Goal: Task Accomplishment & Management: Manage account settings

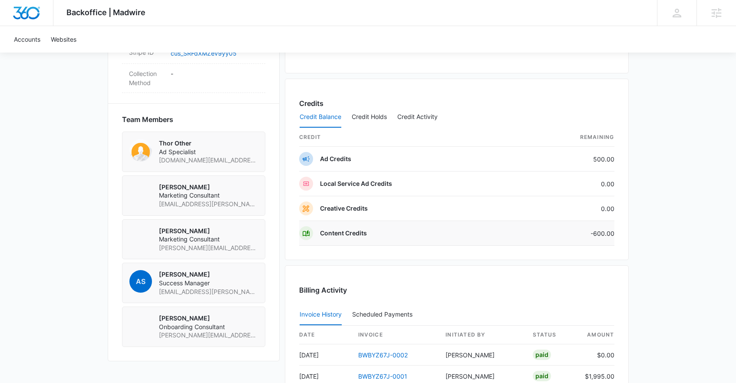
scroll to position [714, 0]
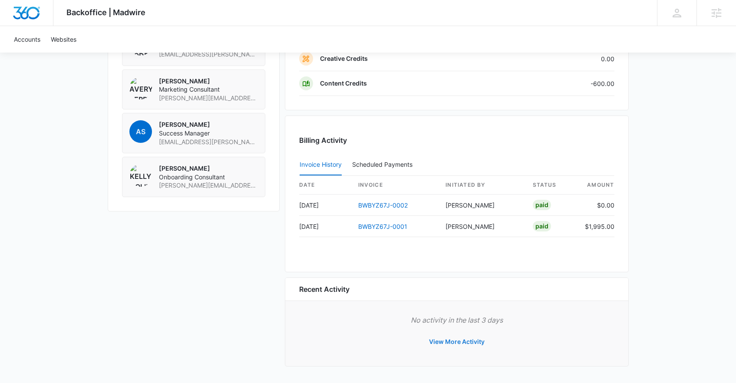
click at [453, 341] on button "View More Activity" at bounding box center [457, 341] width 73 height 21
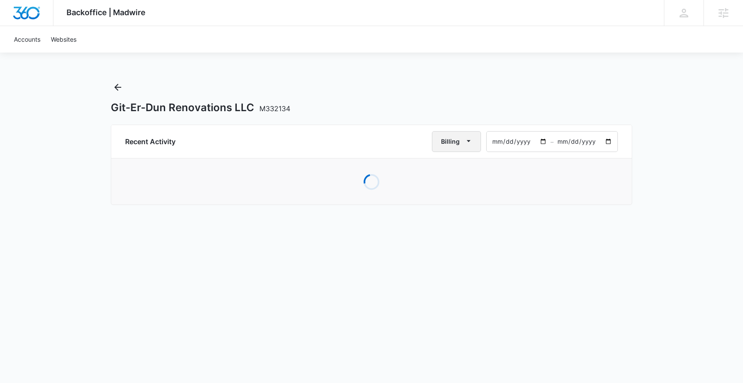
click at [440, 141] on button "Billing" at bounding box center [456, 141] width 49 height 21
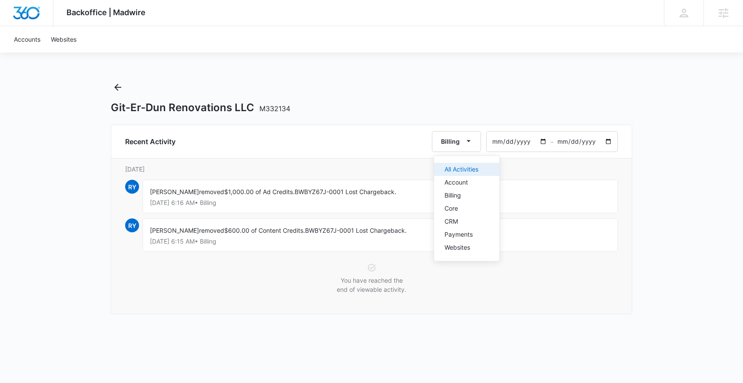
click at [468, 167] on div "All Activities" at bounding box center [461, 169] width 34 height 6
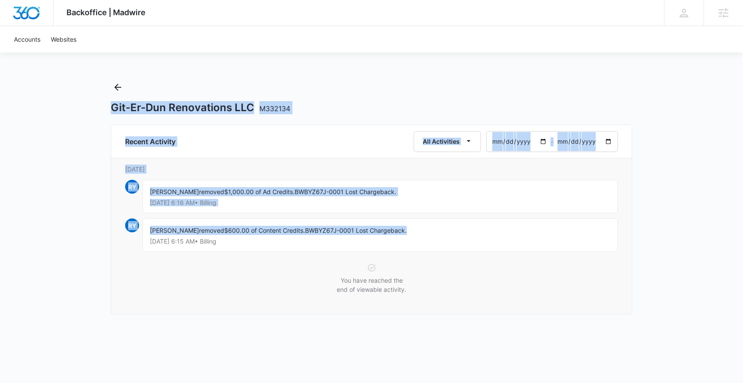
drag, startPoint x: 432, startPoint y: 234, endPoint x: 72, endPoint y: 84, distance: 390.3
click at [72, 84] on div "Backoffice | Madwire Apps Settings PH [PERSON_NAME] [PERSON_NAME][EMAIL_ADDRESS…" at bounding box center [371, 165] width 743 height 330
drag, startPoint x: 72, startPoint y: 84, endPoint x: 576, endPoint y: 260, distance: 534.0
click at [576, 260] on div "Backoffice | Madwire Apps Settings PH [PERSON_NAME] [PERSON_NAME][EMAIL_ADDRESS…" at bounding box center [371, 165] width 743 height 330
drag, startPoint x: 480, startPoint y: 279, endPoint x: 31, endPoint y: 81, distance: 491.0
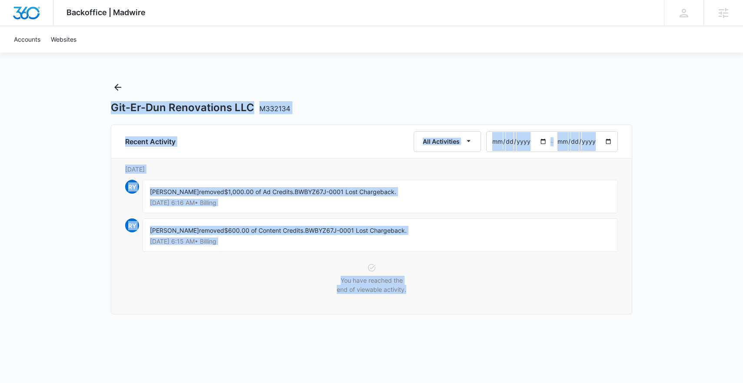
click at [31, 81] on div "Backoffice | Madwire Apps Settings PH [PERSON_NAME] [PERSON_NAME][EMAIL_ADDRESS…" at bounding box center [371, 165] width 743 height 330
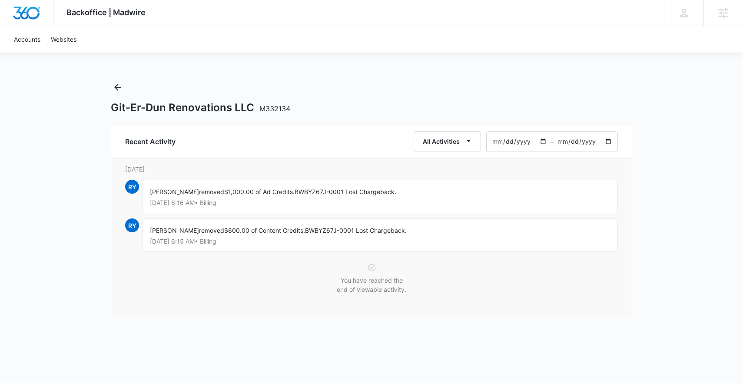
click at [53, 83] on div "Backoffice | Madwire Apps Settings PH [PERSON_NAME] [PERSON_NAME][EMAIL_ADDRESS…" at bounding box center [371, 165] width 743 height 330
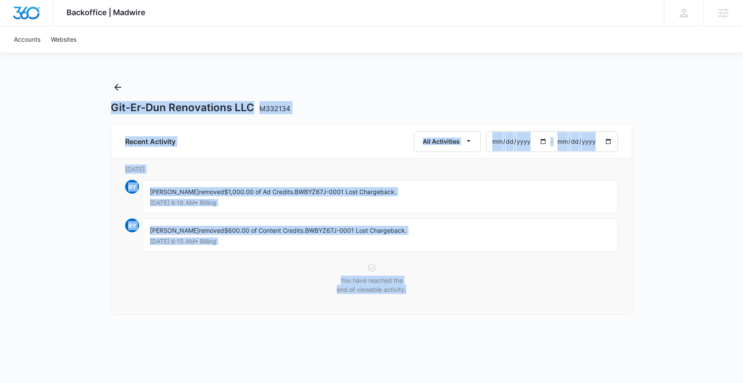
drag, startPoint x: 87, startPoint y: 102, endPoint x: 481, endPoint y: 297, distance: 438.9
click at [481, 297] on div "Backoffice | Madwire Apps Settings PH [PERSON_NAME] [PERSON_NAME][EMAIL_ADDRESS…" at bounding box center [371, 165] width 743 height 330
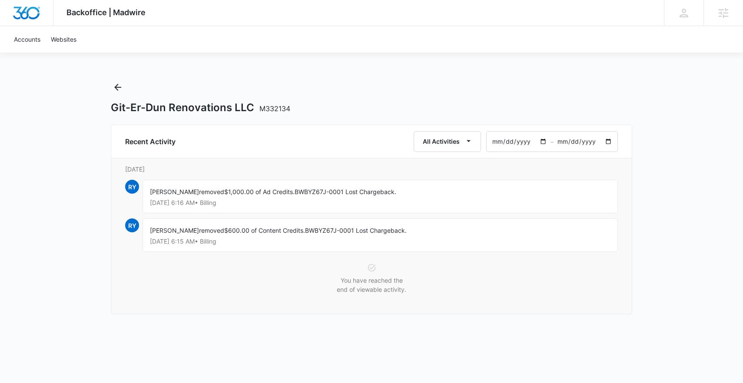
click at [480, 297] on div "You have reached the end of viewable activity." at bounding box center [371, 281] width 493 height 37
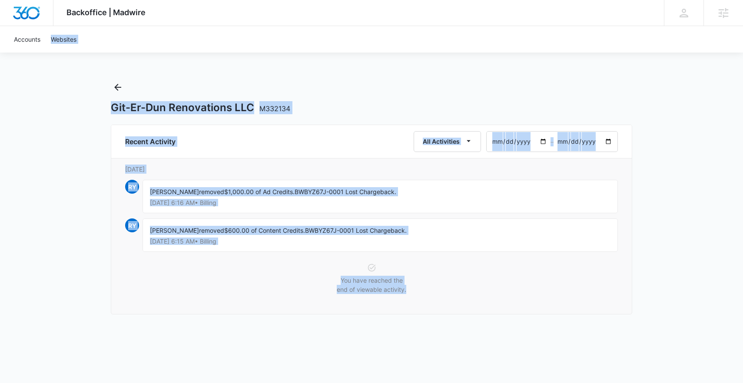
drag, startPoint x: 489, startPoint y: 298, endPoint x: 0, endPoint y: 47, distance: 549.7
click at [0, 47] on div "Backoffice | Madwire Apps Settings PH [PERSON_NAME] [PERSON_NAME][EMAIL_ADDRESS…" at bounding box center [371, 165] width 743 height 330
click at [82, 110] on div "Backoffice | Madwire Apps Settings PH [PERSON_NAME] [PERSON_NAME][EMAIL_ADDRESS…" at bounding box center [371, 165] width 743 height 330
drag, startPoint x: 88, startPoint y: 103, endPoint x: 520, endPoint y: 279, distance: 466.6
click at [520, 279] on div "Backoffice | Madwire Apps Settings PH [PERSON_NAME] [PERSON_NAME][EMAIL_ADDRESS…" at bounding box center [371, 165] width 743 height 330
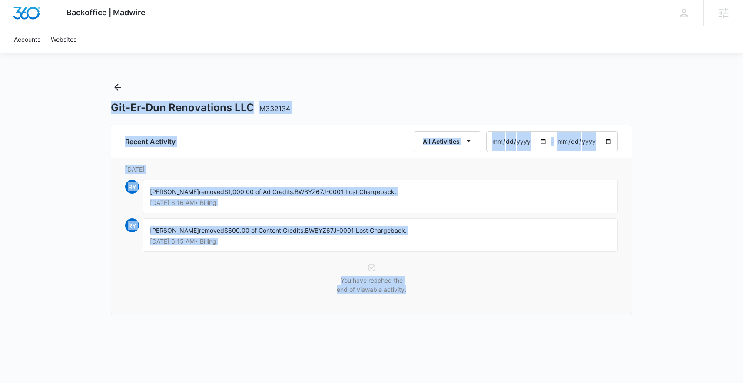
drag, startPoint x: 468, startPoint y: 296, endPoint x: 60, endPoint y: 99, distance: 453.9
click at [57, 99] on div "Backoffice | Madwire Apps Settings PH [PERSON_NAME] [PERSON_NAME][EMAIL_ADDRESS…" at bounding box center [371, 165] width 743 height 330
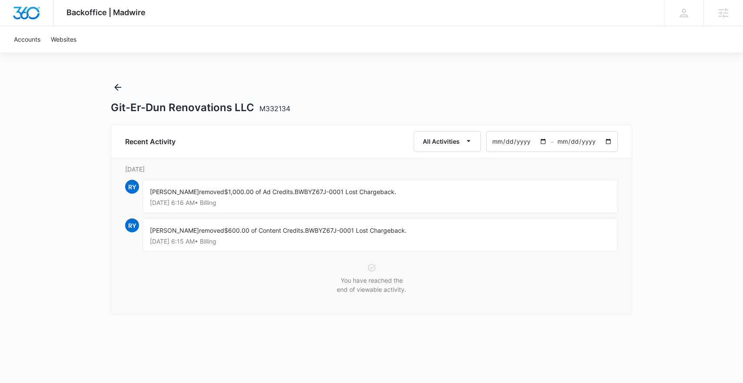
click at [60, 99] on div "Backoffice | Madwire Apps Settings PH [PERSON_NAME] [PERSON_NAME][EMAIL_ADDRESS…" at bounding box center [371, 165] width 743 height 330
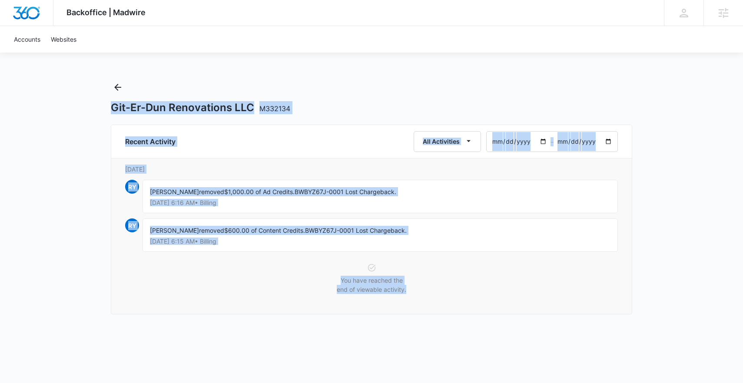
drag, startPoint x: 120, startPoint y: 113, endPoint x: 489, endPoint y: 290, distance: 408.9
click at [496, 289] on div "Backoffice | Madwire Apps Settings PH [PERSON_NAME] [PERSON_NAME][EMAIL_ADDRESS…" at bounding box center [371, 165] width 743 height 330
drag, startPoint x: 489, startPoint y: 290, endPoint x: 96, endPoint y: 97, distance: 437.6
click at [96, 97] on div "Backoffice | Madwire Apps Settings PH [PERSON_NAME] [PERSON_NAME][EMAIL_ADDRESS…" at bounding box center [371, 165] width 743 height 330
drag, startPoint x: 96, startPoint y: 97, endPoint x: 523, endPoint y: 276, distance: 463.2
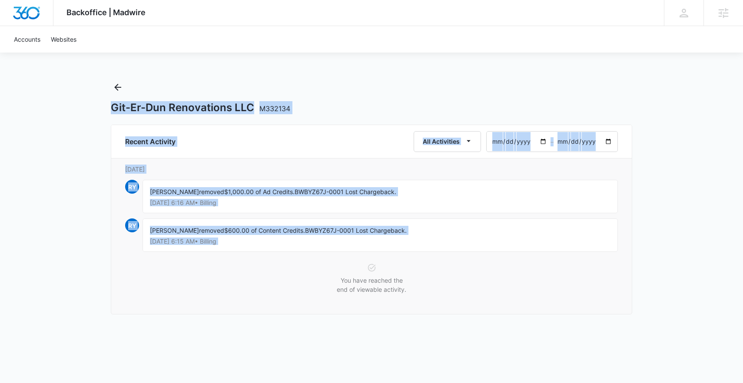
click at [523, 276] on div "Backoffice | Madwire Apps Settings PH [PERSON_NAME] [PERSON_NAME][EMAIL_ADDRESS…" at bounding box center [371, 165] width 743 height 330
drag, startPoint x: 524, startPoint y: 273, endPoint x: 103, endPoint y: 96, distance: 456.6
click at [103, 96] on div "Backoffice | Madwire Apps Settings PH [PERSON_NAME] [PERSON_NAME][EMAIL_ADDRESS…" at bounding box center [371, 165] width 743 height 330
drag, startPoint x: 105, startPoint y: 96, endPoint x: 514, endPoint y: 287, distance: 450.9
click at [514, 287] on div "Backoffice | Madwire Apps Settings PH [PERSON_NAME] [PERSON_NAME][EMAIL_ADDRESS…" at bounding box center [371, 165] width 743 height 330
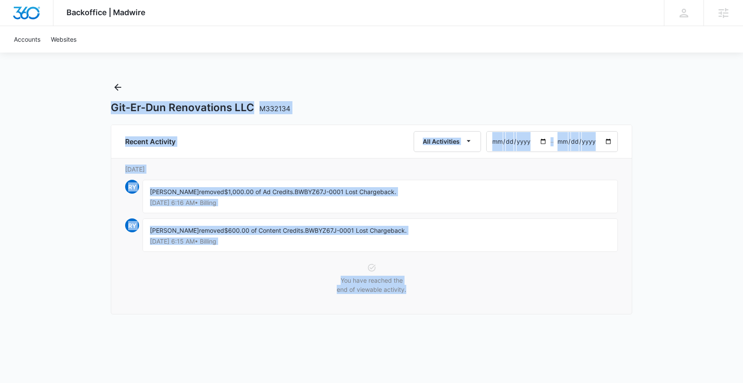
click at [513, 286] on div "You have reached the end of viewable activity." at bounding box center [371, 281] width 493 height 37
drag, startPoint x: 510, startPoint y: 286, endPoint x: 81, endPoint y: 96, distance: 469.0
click at [81, 96] on div "Backoffice | Madwire Apps Settings PH [PERSON_NAME] [PERSON_NAME][EMAIL_ADDRESS…" at bounding box center [371, 165] width 743 height 330
drag, startPoint x: 83, startPoint y: 96, endPoint x: 484, endPoint y: 296, distance: 447.5
click at [484, 301] on div "Backoffice | Madwire Apps Settings PH [PERSON_NAME] [PERSON_NAME][EMAIL_ADDRESS…" at bounding box center [371, 165] width 743 height 330
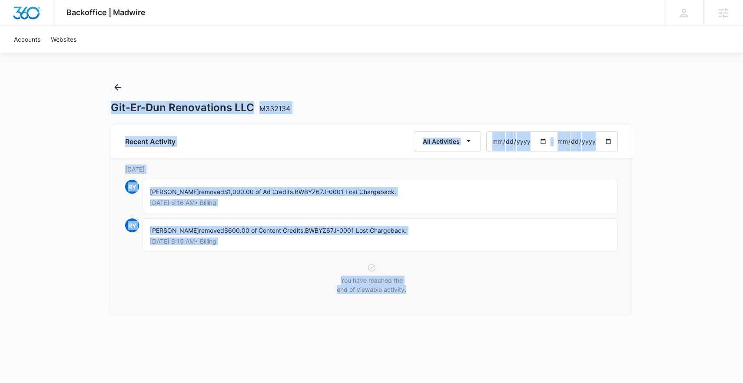
drag, startPoint x: 484, startPoint y: 296, endPoint x: 98, endPoint y: 91, distance: 437.1
click at [98, 91] on div "Backoffice | Madwire Apps Settings PH [PERSON_NAME] [PERSON_NAME][EMAIL_ADDRESS…" at bounding box center [371, 165] width 743 height 330
drag, startPoint x: 100, startPoint y: 96, endPoint x: 483, endPoint y: 295, distance: 431.8
click at [483, 296] on div "Backoffice | Madwire Apps Settings PH [PERSON_NAME] [PERSON_NAME][EMAIL_ADDRESS…" at bounding box center [371, 165] width 743 height 330
click at [483, 295] on div "You have reached the end of viewable activity." at bounding box center [371, 281] width 493 height 37
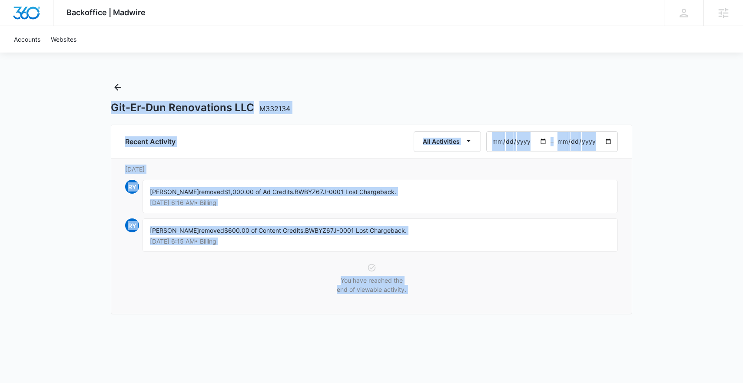
drag, startPoint x: 483, startPoint y: 295, endPoint x: 63, endPoint y: 86, distance: 469.2
click at [63, 86] on div "Backoffice | Madwire Apps Settings PH [PERSON_NAME] [PERSON_NAME][EMAIL_ADDRESS…" at bounding box center [371, 165] width 743 height 330
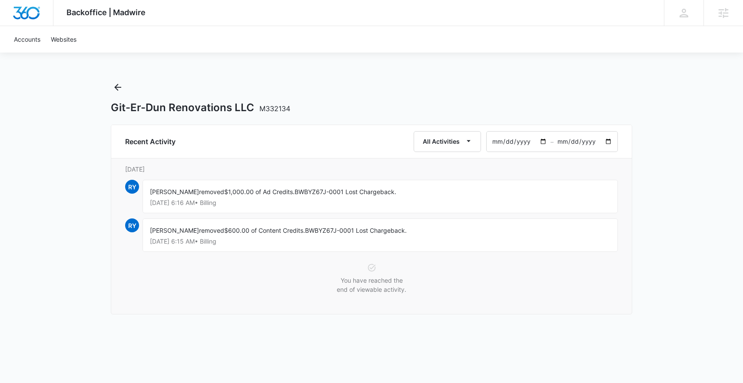
click at [64, 87] on div "Backoffice | Madwire Apps Settings PH [PERSON_NAME] [PERSON_NAME][EMAIL_ADDRESS…" at bounding box center [371, 165] width 743 height 330
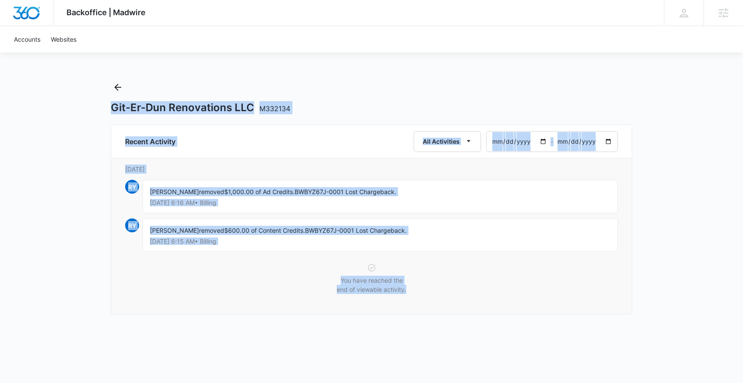
drag, startPoint x: 136, startPoint y: 123, endPoint x: 492, endPoint y: 292, distance: 394.5
click at [493, 294] on div "Backoffice | Madwire Apps Settings PH [PERSON_NAME] [PERSON_NAME][EMAIL_ADDRESS…" at bounding box center [371, 165] width 743 height 330
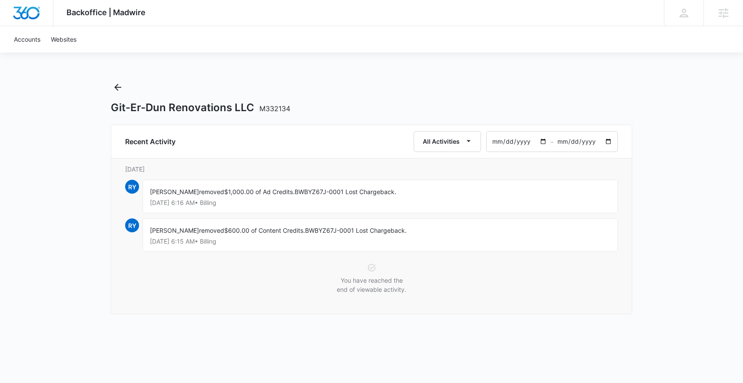
click at [488, 279] on div "You have reached the end of viewable activity." at bounding box center [371, 281] width 493 height 37
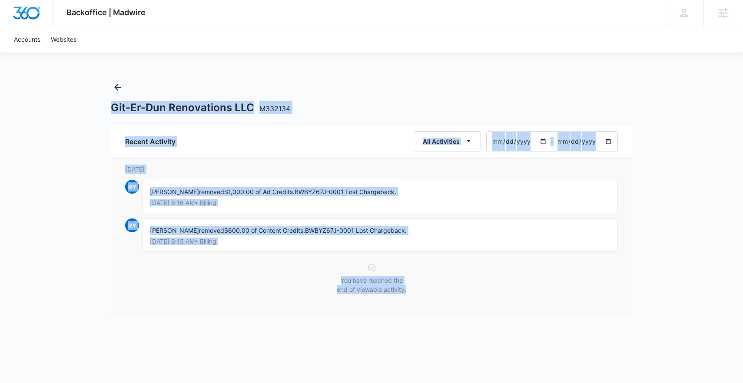
drag, startPoint x: 447, startPoint y: 277, endPoint x: 59, endPoint y: 77, distance: 436.0
click at [57, 82] on div "Backoffice | Madwire Apps Settings PH [PERSON_NAME] [PERSON_NAME][EMAIL_ADDRESS…" at bounding box center [371, 165] width 743 height 330
drag, startPoint x: 60, startPoint y: 76, endPoint x: 499, endPoint y: 291, distance: 487.9
click at [501, 307] on div "Backoffice | Madwire Apps Settings PH [PERSON_NAME] [PERSON_NAME][EMAIL_ADDRESS…" at bounding box center [371, 165] width 743 height 330
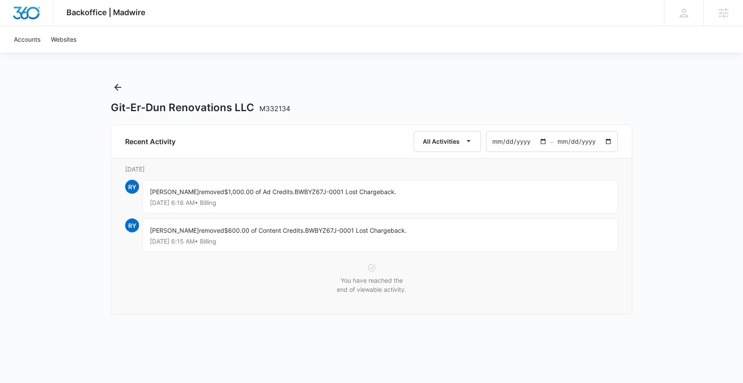
click at [499, 289] on div "You have reached the end of viewable activity." at bounding box center [371, 281] width 493 height 37
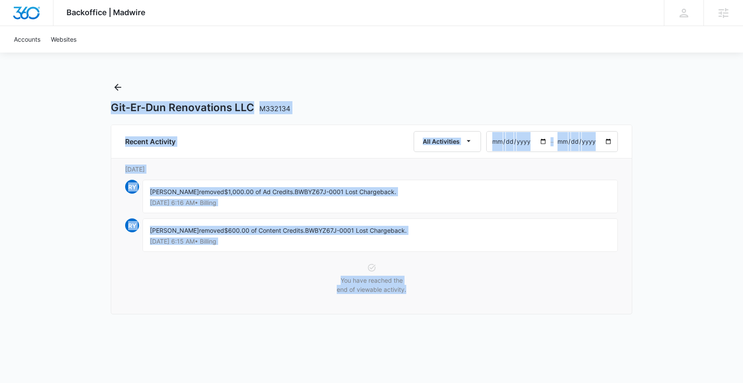
drag, startPoint x: 310, startPoint y: 183, endPoint x: 81, endPoint y: 91, distance: 246.8
click at [75, 95] on div "Backoffice | Madwire Apps Settings PH [PERSON_NAME] [PERSON_NAME][EMAIL_ADDRESS…" at bounding box center [371, 165] width 743 height 330
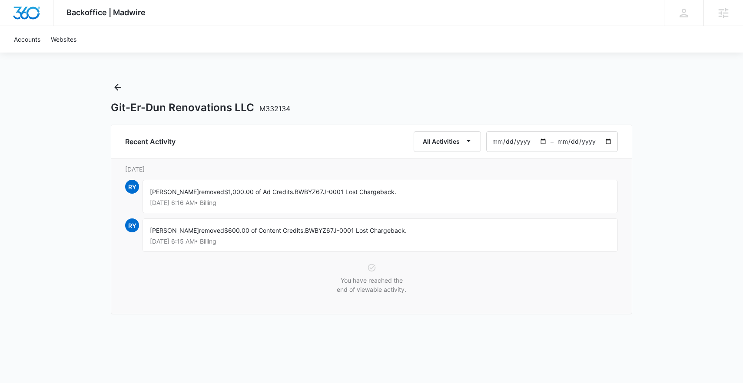
click at [81, 91] on div "Backoffice | Madwire Apps Settings PH [PERSON_NAME] [PERSON_NAME][EMAIL_ADDRESS…" at bounding box center [371, 165] width 743 height 330
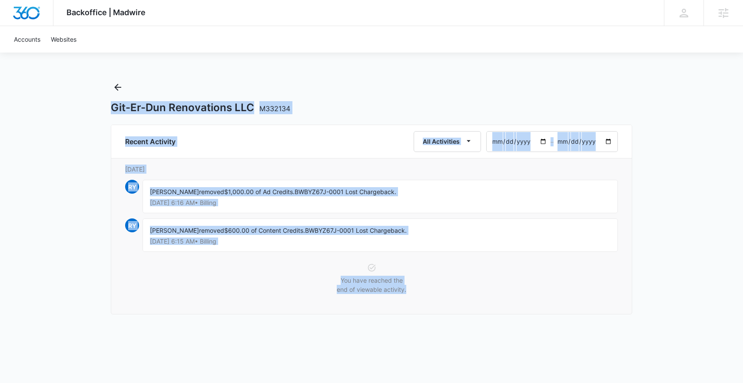
drag, startPoint x: 208, startPoint y: 142, endPoint x: 455, endPoint y: 287, distance: 287.2
click at [455, 287] on div "Backoffice | Madwire Apps Settings PH [PERSON_NAME] [PERSON_NAME][EMAIL_ADDRESS…" at bounding box center [371, 165] width 743 height 330
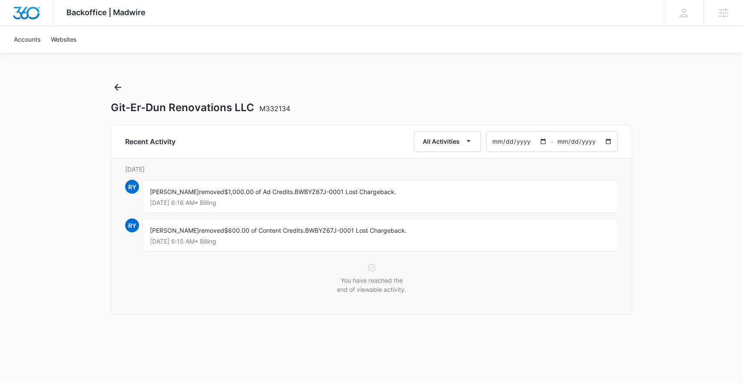
click at [460, 286] on div "You have reached the end of viewable activity." at bounding box center [371, 281] width 493 height 37
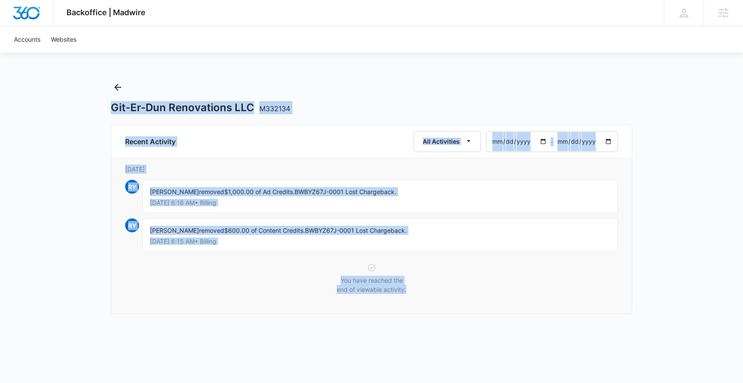
drag, startPoint x: 334, startPoint y: 227, endPoint x: 107, endPoint y: 105, distance: 257.8
click at [107, 105] on div "Backoffice | Madwire Apps Settings PH [PERSON_NAME] [PERSON_NAME][EMAIL_ADDRESS…" at bounding box center [371, 165] width 743 height 330
drag, startPoint x: 102, startPoint y: 100, endPoint x: 484, endPoint y: 293, distance: 428.0
click at [484, 293] on div "Backoffice | Madwire Apps Settings PH [PERSON_NAME] [PERSON_NAME][EMAIL_ADDRESS…" at bounding box center [371, 165] width 743 height 330
click at [484, 292] on div "You have reached the end of viewable activity." at bounding box center [371, 281] width 493 height 37
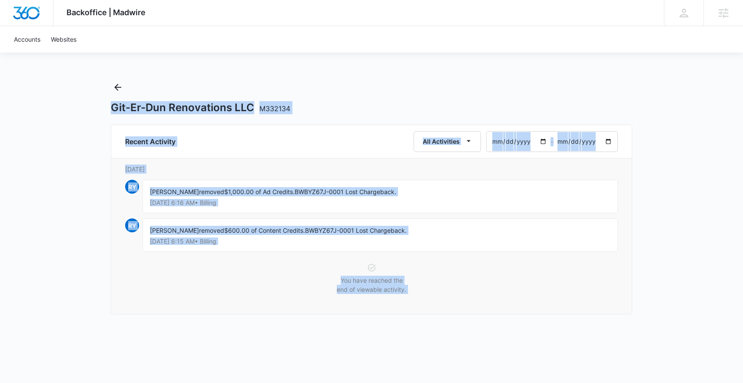
drag, startPoint x: 274, startPoint y: 211, endPoint x: 73, endPoint y: 108, distance: 225.6
click at [73, 108] on div "Backoffice | Madwire Apps Settings PH [PERSON_NAME] [PERSON_NAME][EMAIL_ADDRESS…" at bounding box center [371, 165] width 743 height 330
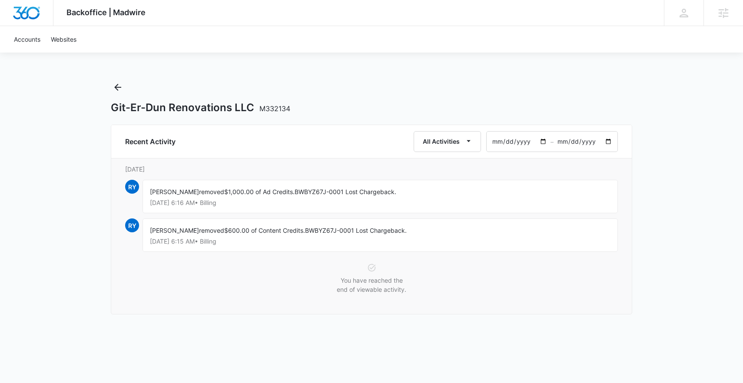
click at [86, 99] on div "Backoffice | Madwire Apps Settings PH [PERSON_NAME] [PERSON_NAME][EMAIL_ADDRESS…" at bounding box center [371, 165] width 743 height 330
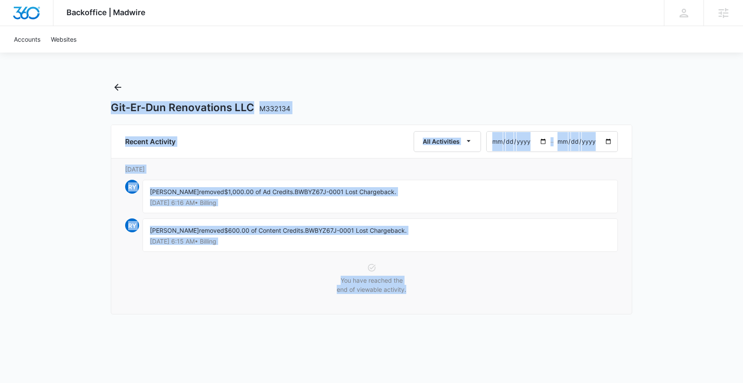
drag, startPoint x: 90, startPoint y: 100, endPoint x: 467, endPoint y: 292, distance: 422.6
click at [467, 292] on div "Backoffice | Madwire Apps Settings PH [PERSON_NAME] [PERSON_NAME][EMAIL_ADDRESS…" at bounding box center [371, 165] width 743 height 330
drag, startPoint x: 466, startPoint y: 292, endPoint x: 69, endPoint y: 109, distance: 437.0
click at [69, 109] on div "Backoffice | Madwire Apps Settings PH [PERSON_NAME] [PERSON_NAME][EMAIL_ADDRESS…" at bounding box center [371, 165] width 743 height 330
click at [127, 113] on h1 "Git-Er-Dun Renovations LLC M332134" at bounding box center [200, 107] width 179 height 13
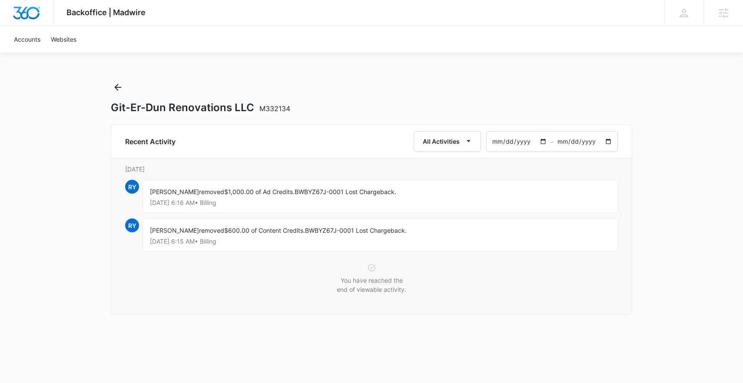
click at [101, 98] on div "Backoffice | Madwire Apps Settings PH [PERSON_NAME] [PERSON_NAME][EMAIL_ADDRESS…" at bounding box center [371, 165] width 743 height 330
click at [120, 93] on button "Back" at bounding box center [118, 87] width 14 height 14
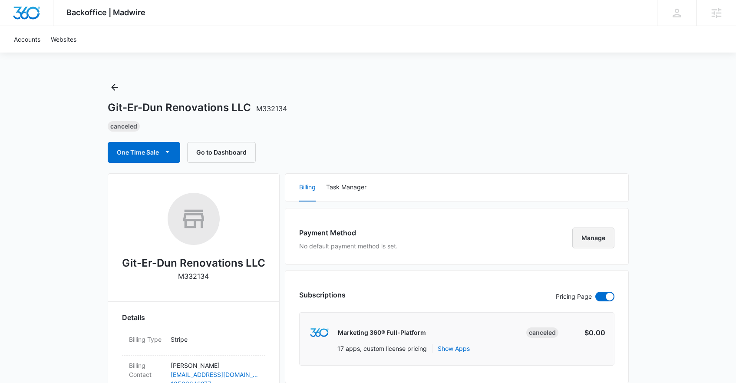
click at [598, 242] on button "Manage" at bounding box center [594, 238] width 42 height 21
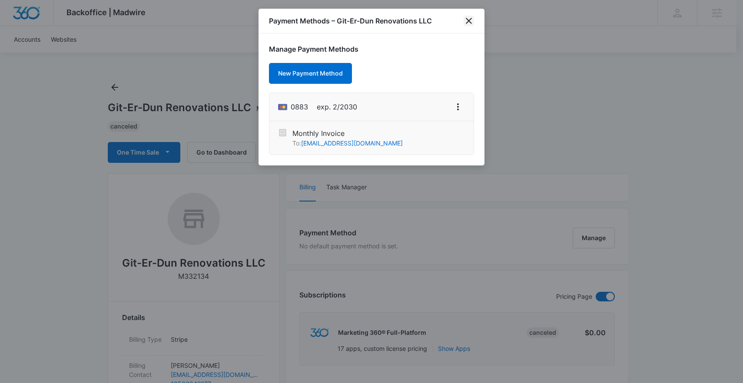
click at [474, 19] on icon "close" at bounding box center [469, 21] width 10 height 10
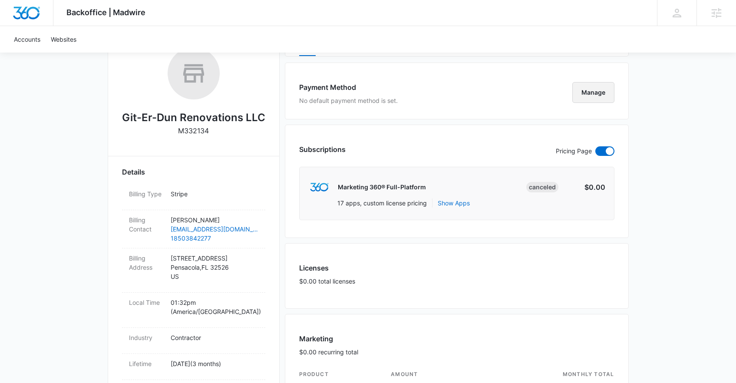
scroll to position [714, 0]
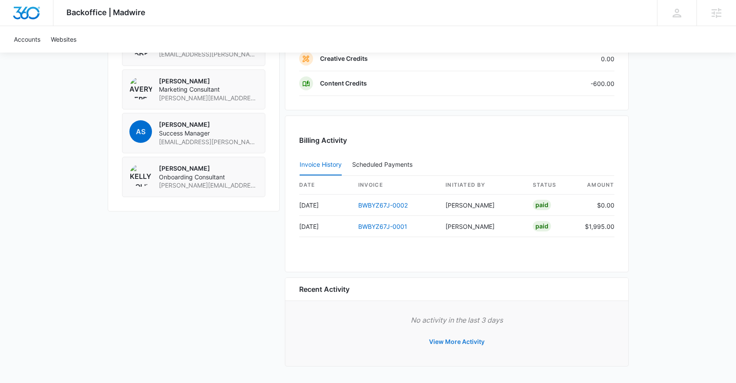
click at [476, 339] on button "View More Activity" at bounding box center [457, 341] width 73 height 21
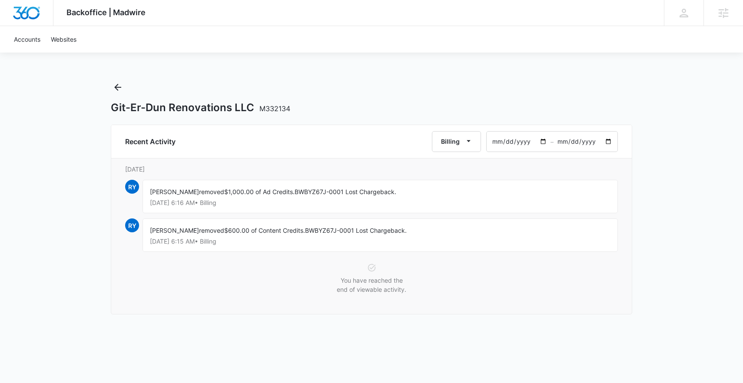
drag, startPoint x: 147, startPoint y: 190, endPoint x: 404, endPoint y: 254, distance: 264.2
click at [404, 256] on div "Recent Activity Billing [DATE] – [DATE], August 21st [PERSON_NAME] removed $1,0…" at bounding box center [371, 220] width 521 height 190
click at [387, 240] on p "[DATE] 6:15 AM • Billing" at bounding box center [380, 242] width 461 height 6
drag, startPoint x: 374, startPoint y: 245, endPoint x: 153, endPoint y: 180, distance: 230.3
click at [153, 180] on div "Recent Activity Billing [DATE] – [DATE], August 21st [PERSON_NAME] removed $1,0…" at bounding box center [371, 220] width 521 height 190
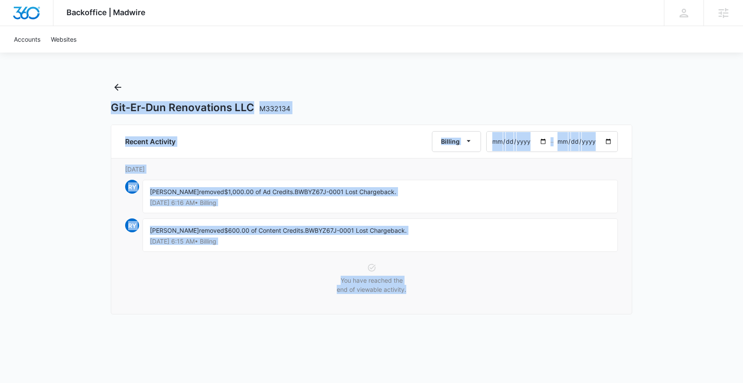
drag, startPoint x: 106, startPoint y: 97, endPoint x: 414, endPoint y: 270, distance: 352.9
click at [406, 279] on div "Backoffice | Madwire Apps Settings PH [PERSON_NAME] [PERSON_NAME][EMAIL_ADDRESS…" at bounding box center [371, 165] width 743 height 330
drag
click at [76, 121] on div "Backoffice | Madwire Apps Settings PH [PERSON_NAME] [PERSON_NAME][EMAIL_ADDRESS…" at bounding box center [371, 165] width 743 height 330
click at [462, 285] on div "Backoffice | Madwire Apps Settings PH [PERSON_NAME] [PERSON_NAME][EMAIL_ADDRESS…" at bounding box center [371, 165] width 743 height 330
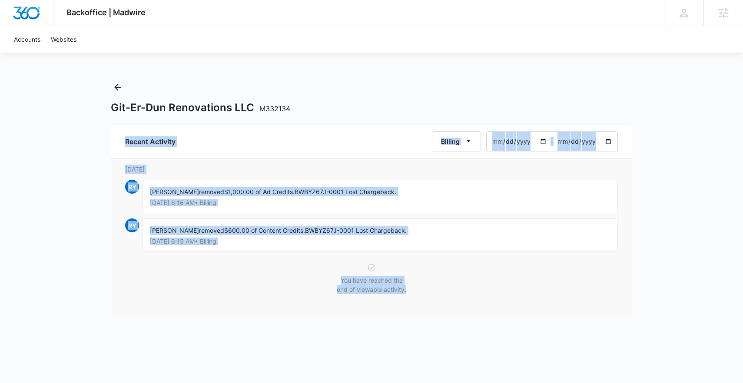
click at [87, 109] on div "Backoffice | Madwire Apps Settings PH [PERSON_NAME] [PERSON_NAME][EMAIL_ADDRESS…" at bounding box center [371, 165] width 743 height 330
click at [451, 289] on div "Backoffice | Madwire Apps Settings PH [PERSON_NAME] [PERSON_NAME][EMAIL_ADDRESS…" at bounding box center [371, 165] width 743 height 330
click at [451, 290] on div "You have reached the end of viewable activity." at bounding box center [371, 281] width 493 height 37
drag, startPoint x: 448, startPoint y: 294, endPoint x: 62, endPoint y: 93, distance: 434.9
click at [60, 107] on div "Backoffice | Madwire Apps Settings PH [PERSON_NAME] [PERSON_NAME][EMAIL_ADDRESS…" at bounding box center [371, 165] width 743 height 330
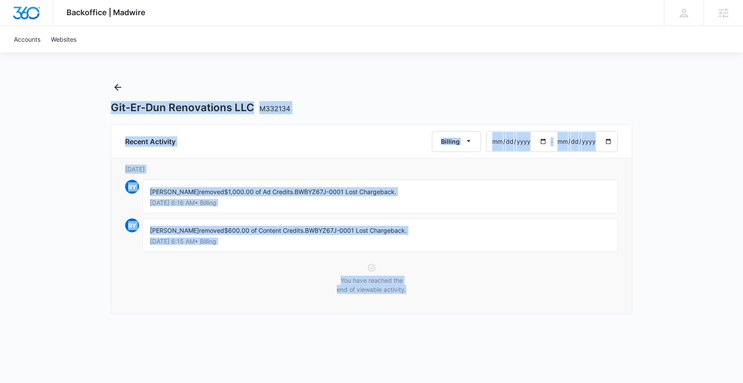
drag, startPoint x: 66, startPoint y: 87, endPoint x: 520, endPoint y: 288, distance: 497.2
click at [540, 308] on div "Backoffice | Madwire Apps Settings PH [PERSON_NAME] [PERSON_NAME][EMAIL_ADDRESS…" at bounding box center [371, 165] width 743 height 330
click at [516, 286] on div "You have reached the end of viewable activity." at bounding box center [371, 281] width 493 height 37
drag, startPoint x: 516, startPoint y: 286, endPoint x: 82, endPoint y: 93, distance: 475.0
click at [82, 93] on div "Backoffice | Madwire Apps Settings PH [PERSON_NAME] [PERSON_NAME][EMAIL_ADDRESS…" at bounding box center [371, 165] width 743 height 330
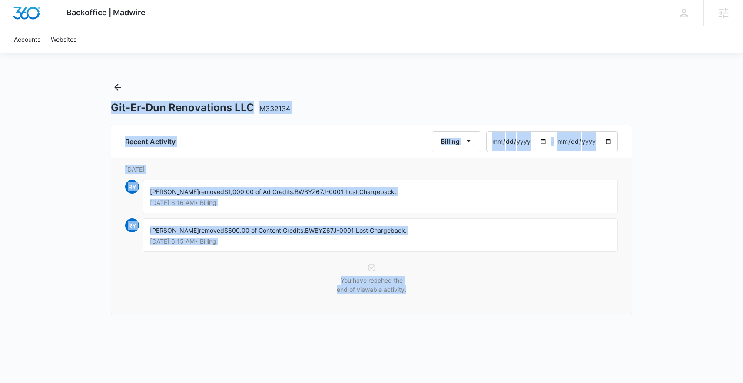
drag, startPoint x: 84, startPoint y: 89, endPoint x: 532, endPoint y: 300, distance: 494.6
click at [532, 300] on div "Backoffice | Madwire Apps Settings PH [PERSON_NAME] [PERSON_NAME][EMAIL_ADDRESS…" at bounding box center [371, 165] width 743 height 330
drag, startPoint x: 531, startPoint y: 300, endPoint x: 32, endPoint y: 60, distance: 553.8
click at [25, 56] on div "Backoffice | Madwire Apps Settings PH [PERSON_NAME] [PERSON_NAME][EMAIL_ADDRESS…" at bounding box center [371, 165] width 743 height 330
drag, startPoint x: 42, startPoint y: 67, endPoint x: 548, endPoint y: 295, distance: 555.6
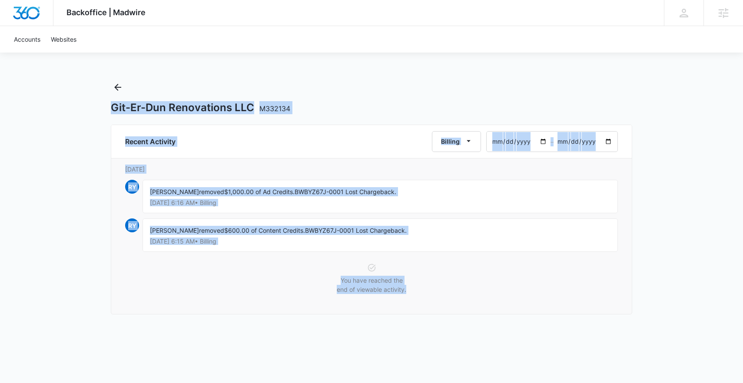
click at [590, 312] on div "Backoffice | Madwire Apps Settings PH [PERSON_NAME] [PERSON_NAME][EMAIL_ADDRESS…" at bounding box center [371, 165] width 743 height 330
click at [547, 294] on div "You have reached the end of viewable activity." at bounding box center [371, 281] width 493 height 37
drag, startPoint x: 547, startPoint y: 294, endPoint x: 105, endPoint y: 88, distance: 487.5
click at [105, 88] on div "Backoffice | Madwire Apps Settings PH [PERSON_NAME] [PERSON_NAME][EMAIL_ADDRESS…" at bounding box center [371, 165] width 743 height 330
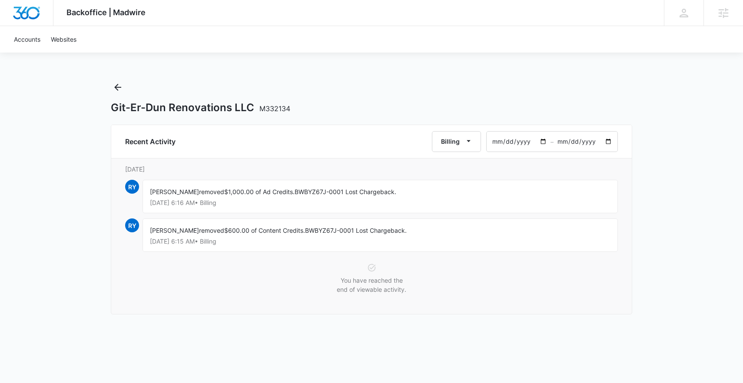
click at [80, 101] on div "Backoffice | Madwire Apps Settings PH [PERSON_NAME] [PERSON_NAME][EMAIL_ADDRESS…" at bounding box center [371, 165] width 743 height 330
